Goal: Information Seeking & Learning: Find specific fact

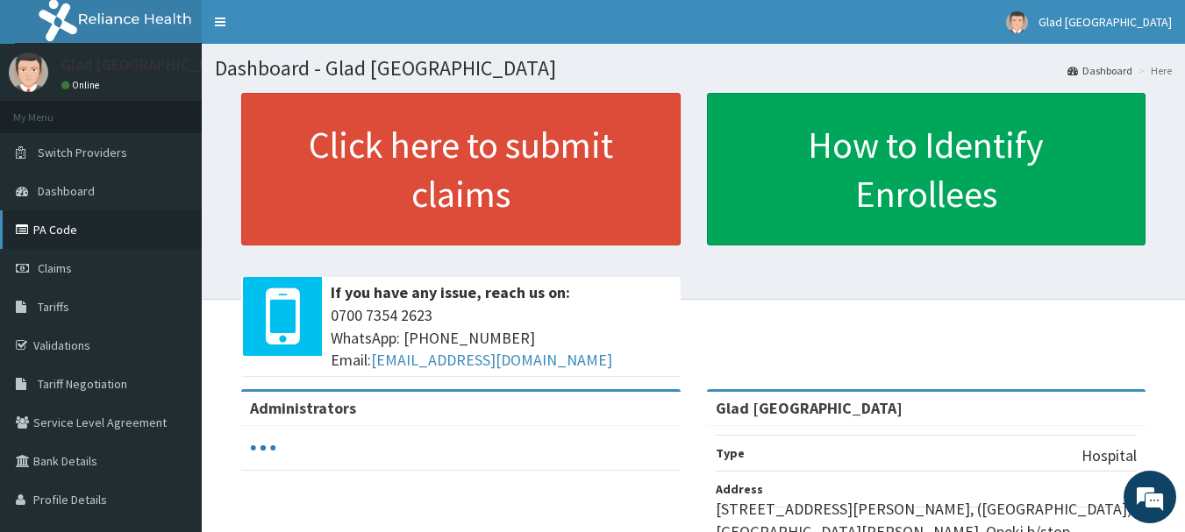
click at [52, 233] on link "PA Code" at bounding box center [101, 229] width 202 height 39
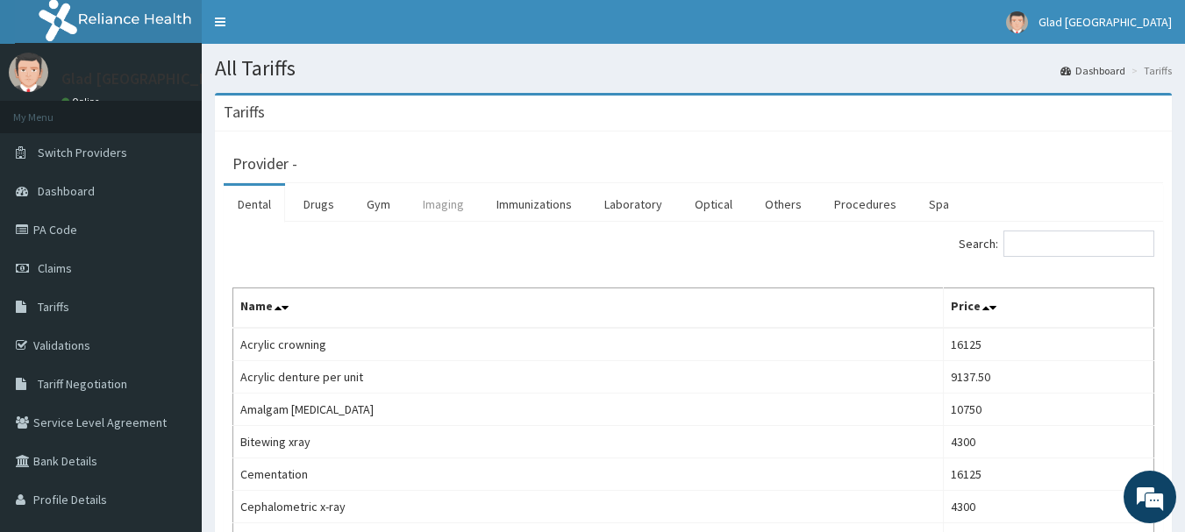
click at [445, 203] on link "Imaging" at bounding box center [443, 204] width 69 height 37
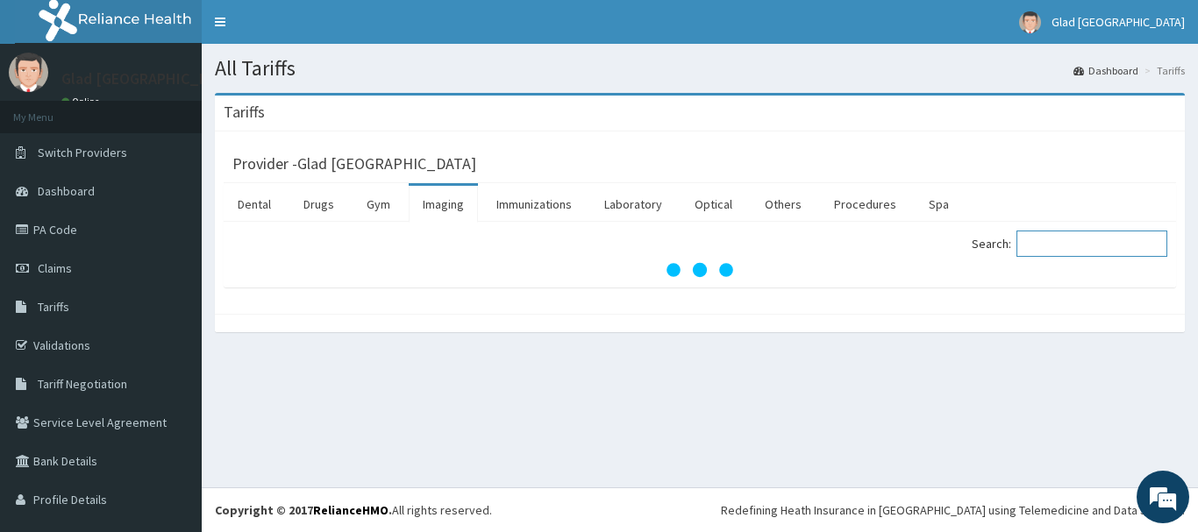
click at [1039, 241] on input "Search:" at bounding box center [1091, 244] width 151 height 26
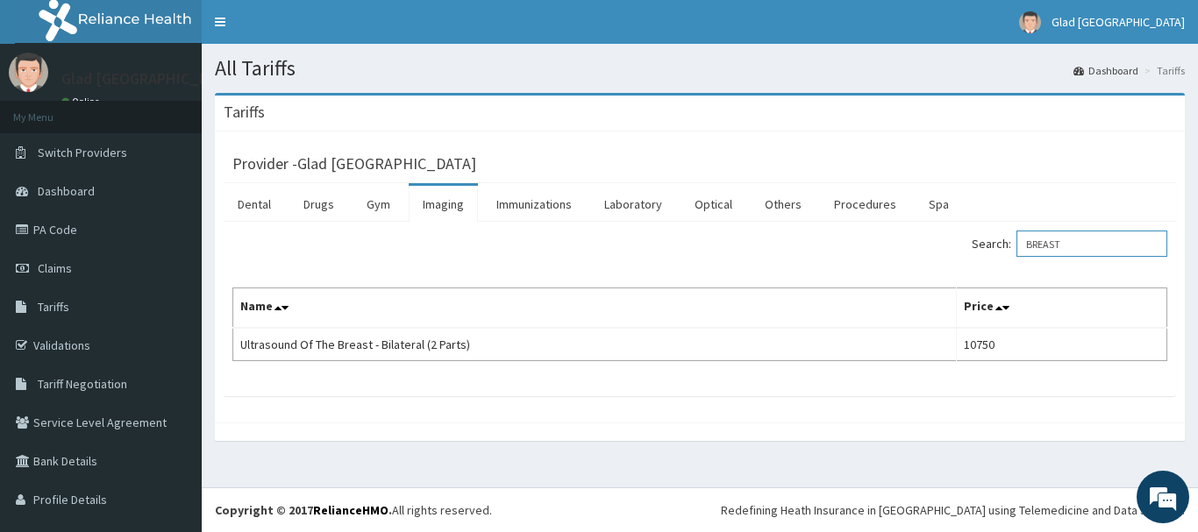
type input "BREAST"
click at [646, 198] on link "Laboratory" at bounding box center [633, 204] width 86 height 37
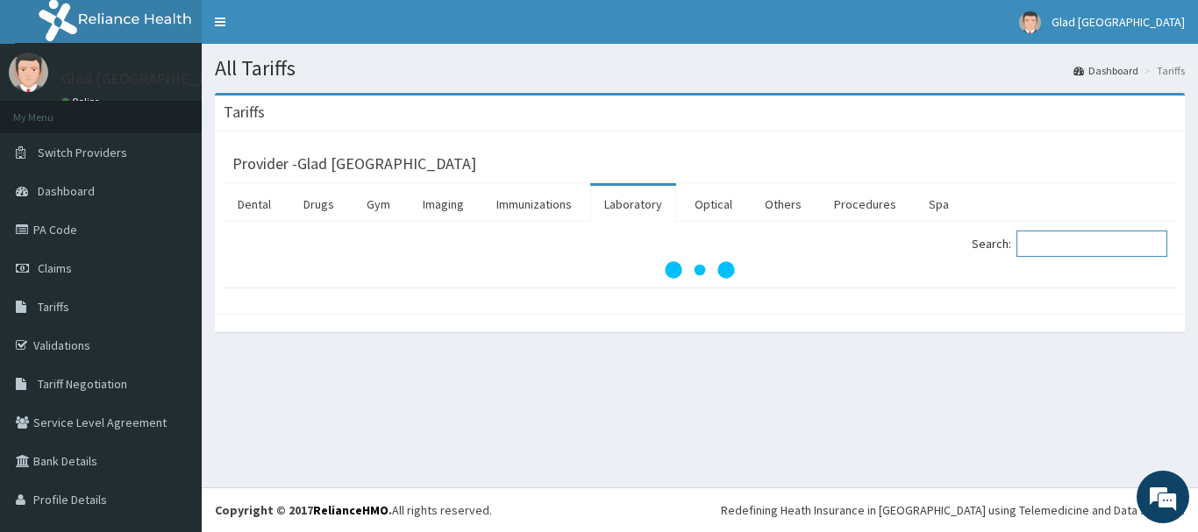
click at [1074, 239] on input "Search:" at bounding box center [1091, 244] width 151 height 26
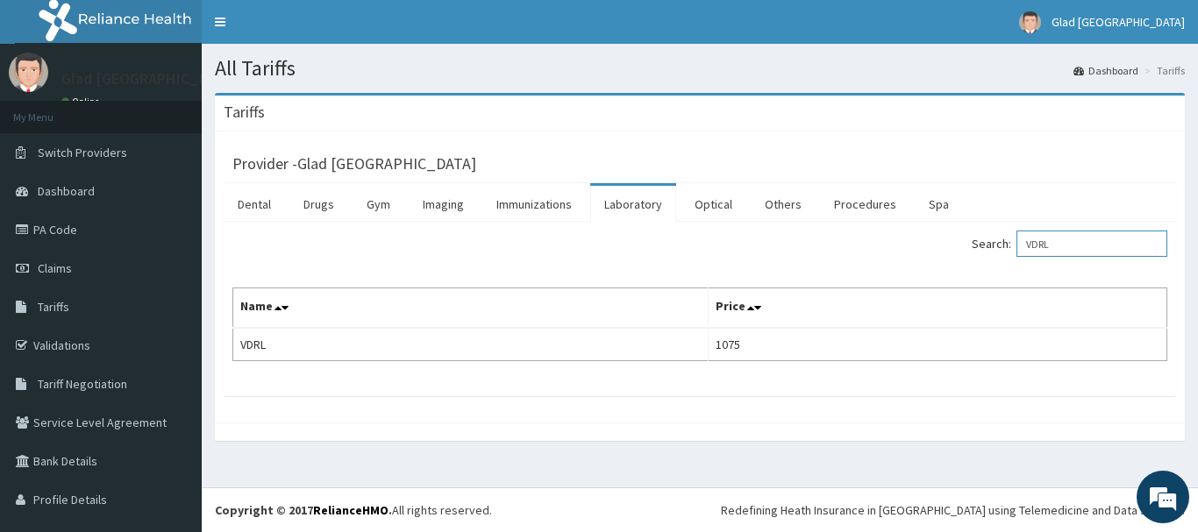
type input "VDRL"
click at [53, 231] on link "PA Code" at bounding box center [101, 229] width 202 height 39
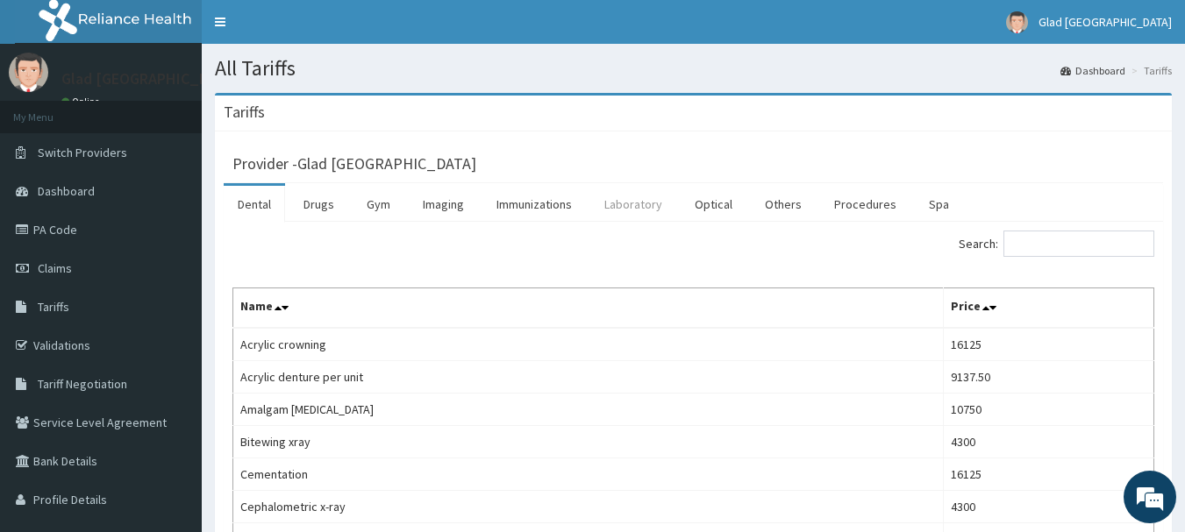
click at [635, 199] on link "Laboratory" at bounding box center [633, 204] width 86 height 37
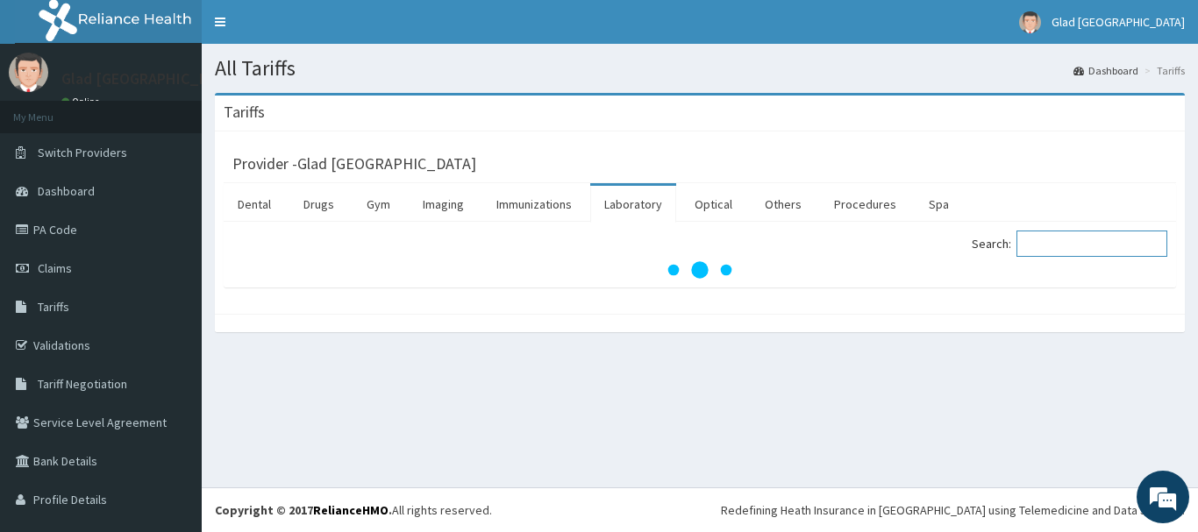
click at [1077, 242] on input "Search:" at bounding box center [1091, 244] width 151 height 26
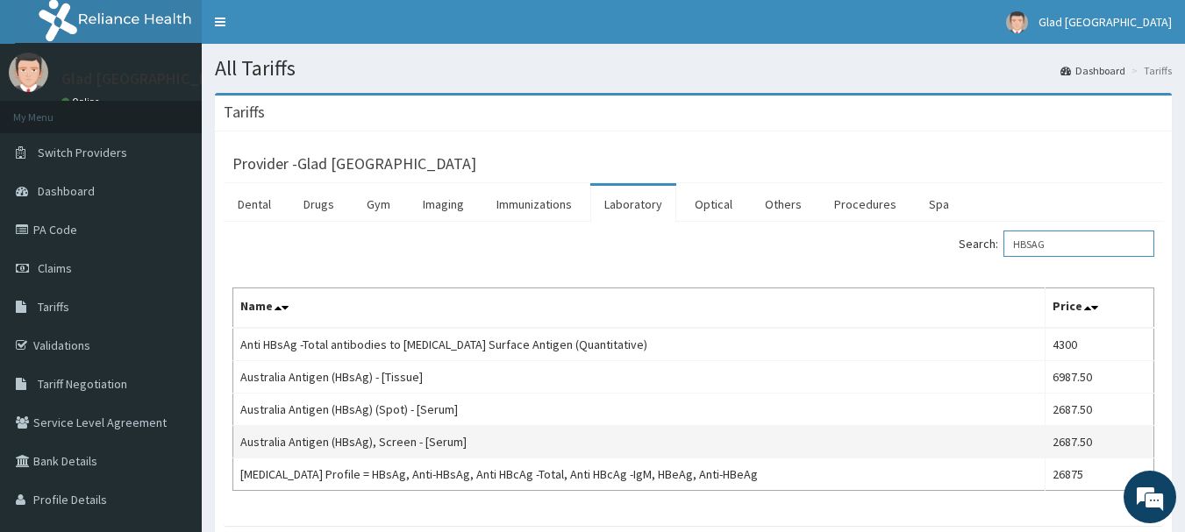
type input "HBSAG"
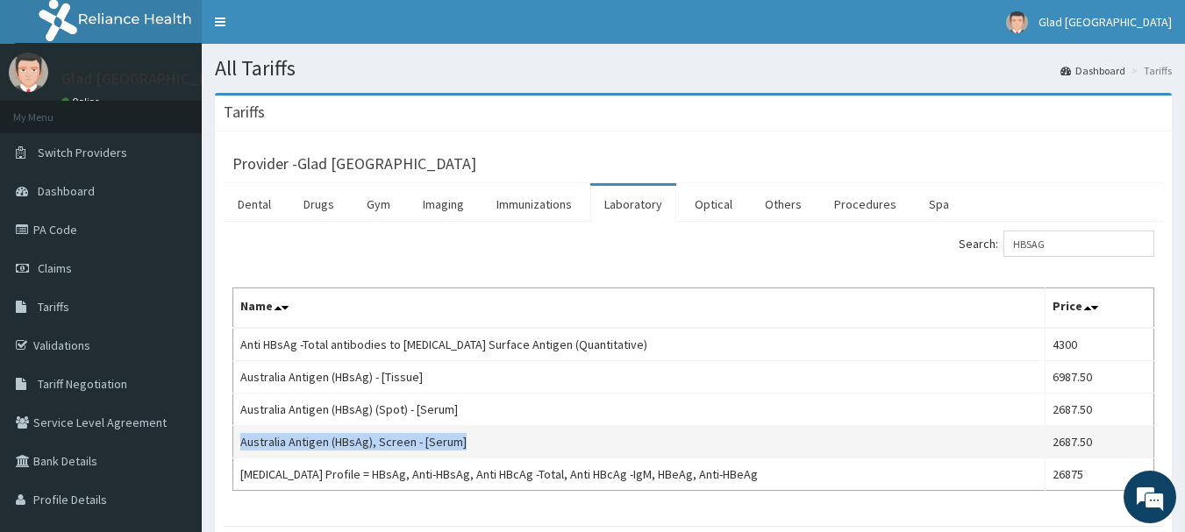
drag, startPoint x: 466, startPoint y: 443, endPoint x: 235, endPoint y: 438, distance: 230.7
click at [235, 438] on td "Australia Antigen (HBsAg), Screen - [Serum]" at bounding box center [639, 442] width 812 height 32
copy td "Australia Antigen (HBsAg), Screen - [Serum]"
